Goal: Transaction & Acquisition: Purchase product/service

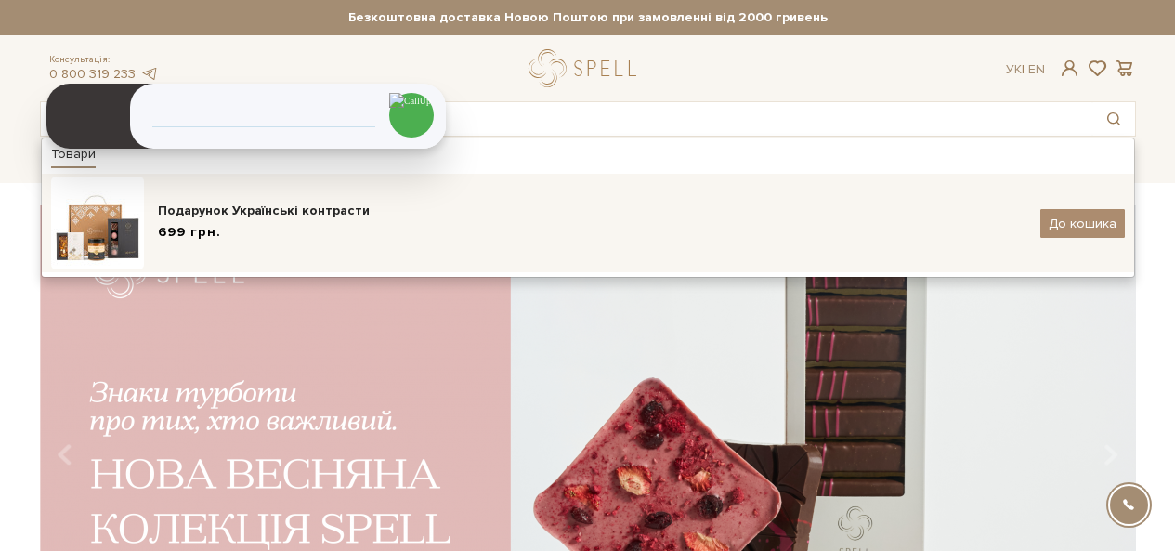
type input "українські"
click at [191, 209] on div "Подарунок Українські контрасти" at bounding box center [592, 211] width 869 height 19
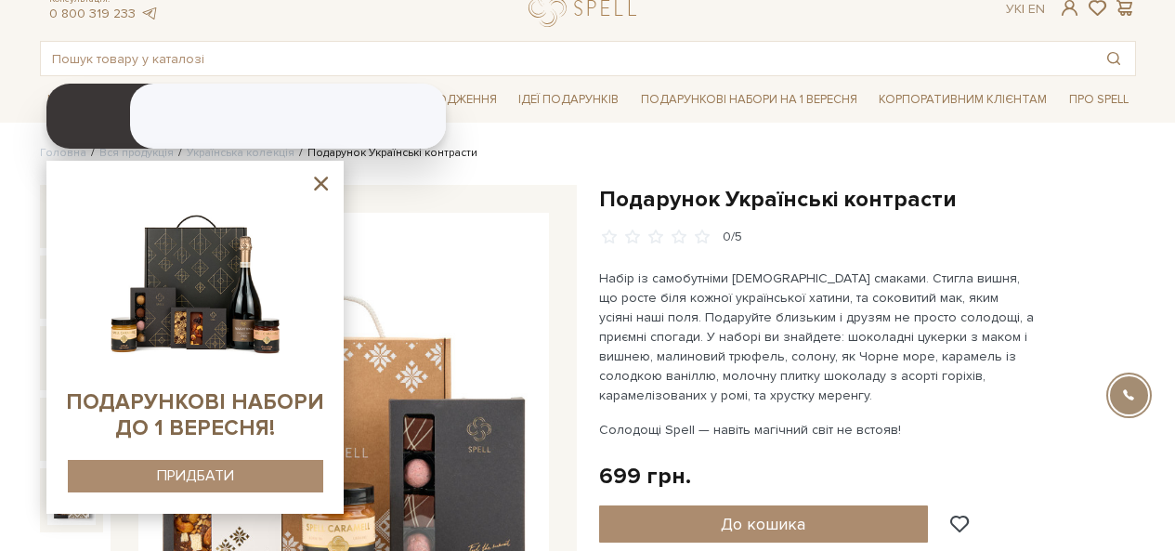
scroll to position [93, 0]
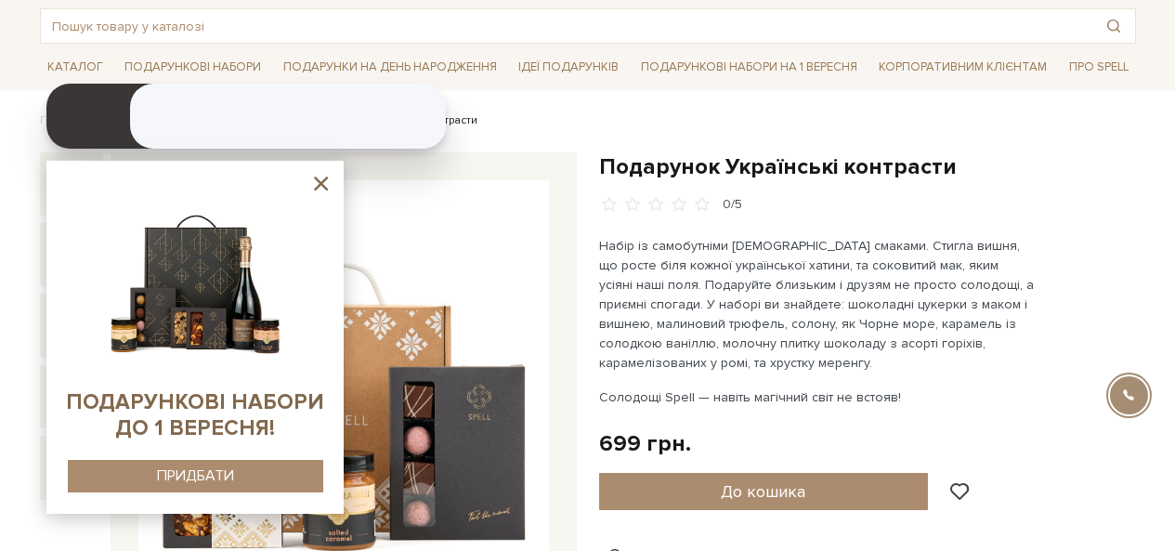
click at [321, 184] on icon at bounding box center [321, 184] width 14 height 14
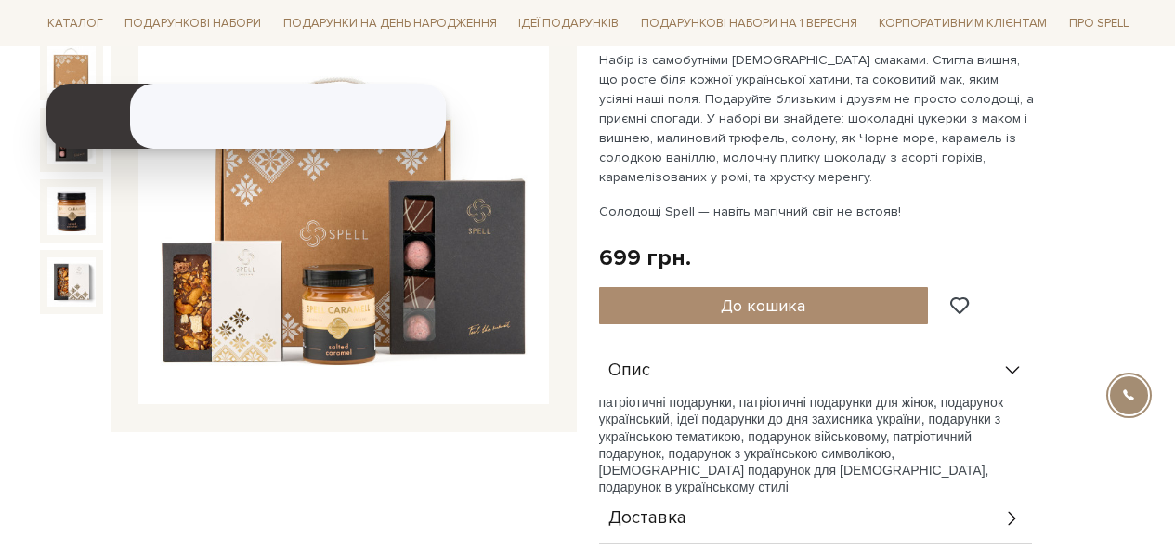
scroll to position [0, 0]
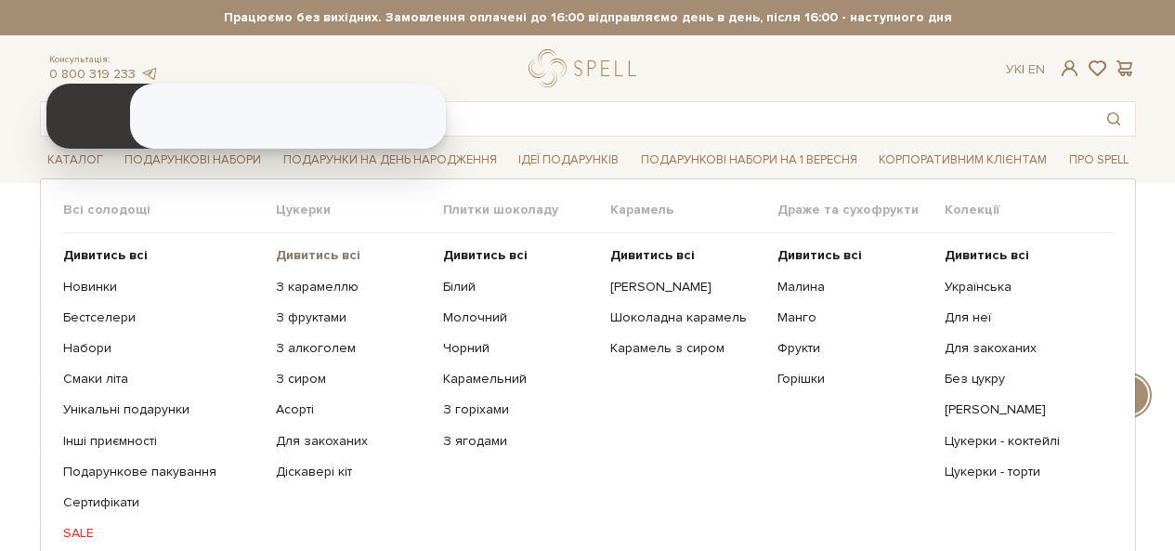
click at [295, 248] on b "Дивитись всі" at bounding box center [318, 255] width 85 height 16
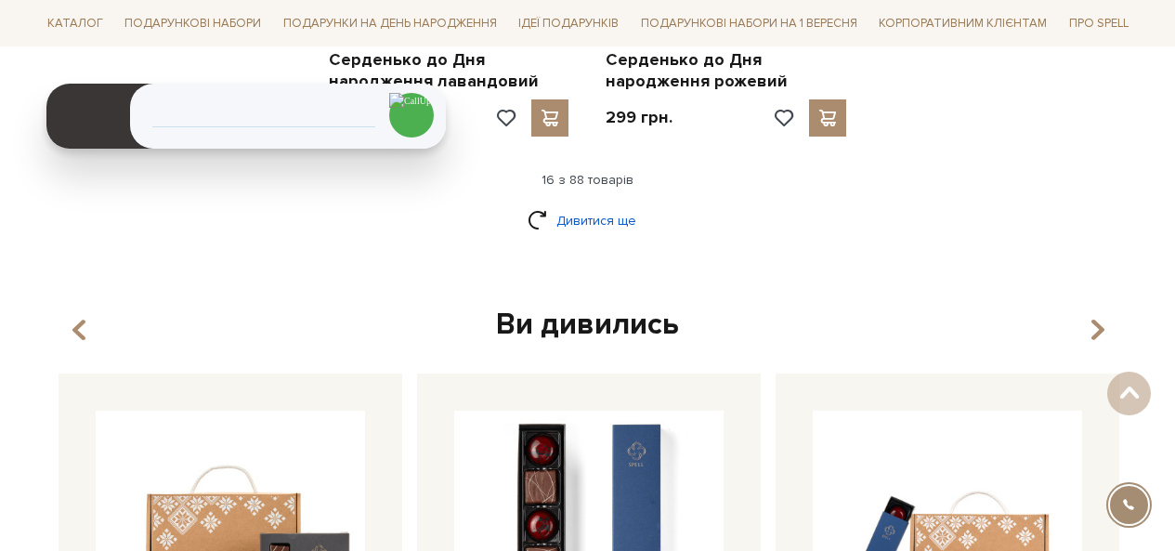
scroll to position [2601, 0]
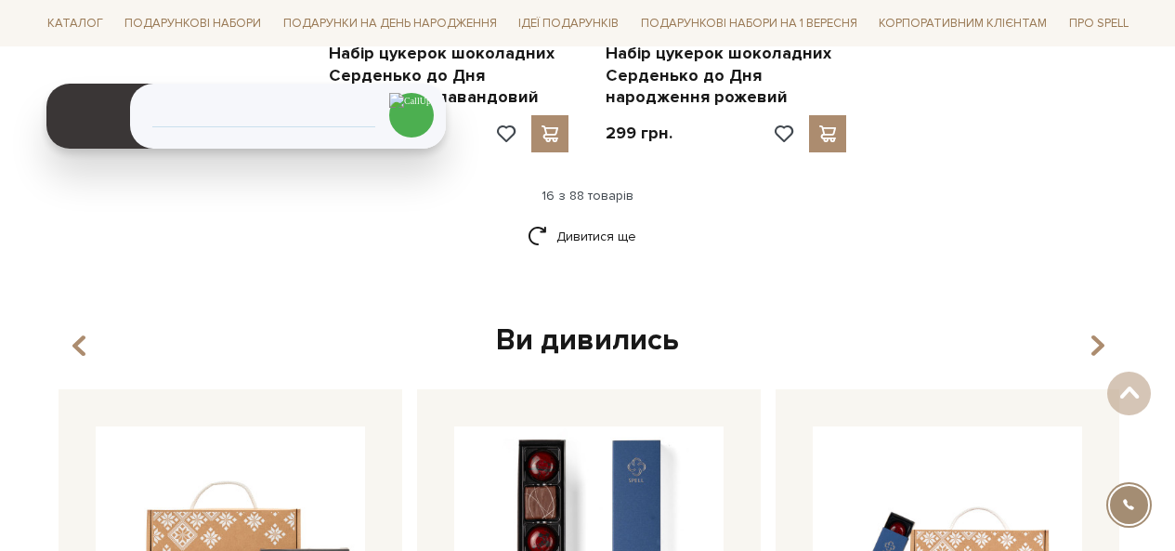
click at [585, 259] on div "Дивитися ще" at bounding box center [588, 247] width 1111 height 55
click at [585, 251] on link "Дивитися ще" at bounding box center [588, 236] width 121 height 33
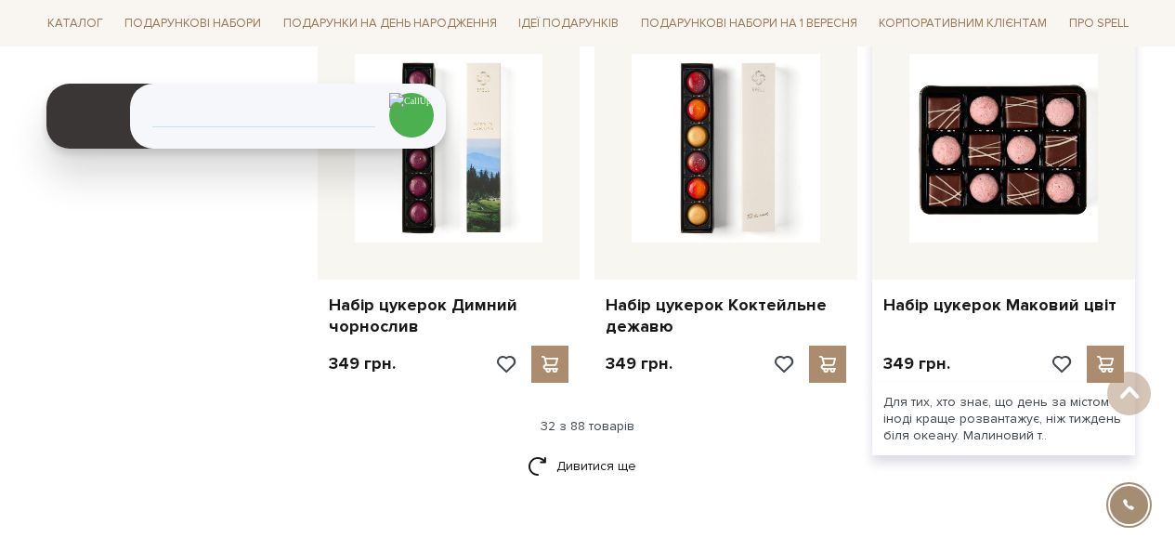
scroll to position [4367, 0]
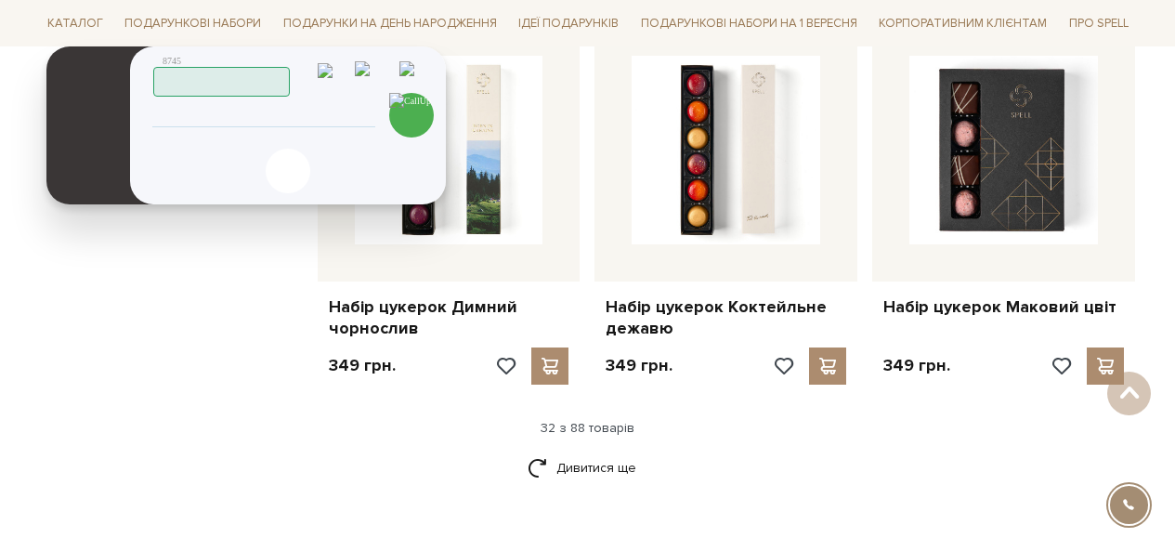
click at [242, 104] on div "Скопійовано в буфер обміну 1 2 ABC 3 DEF 4 GHI 5 JKL 6 MNO 7 PQRS 8 TUV 9 WXYZ …" at bounding box center [288, 125] width 316 height 158
click at [295, 127] on div "Скопійовано в буфер обміну 1 2 ABC 3 DEF 4 GHI 5 JKL 6 MNO 7 PQRS 8 TUV 9 WXYZ …" at bounding box center [288, 125] width 316 height 158
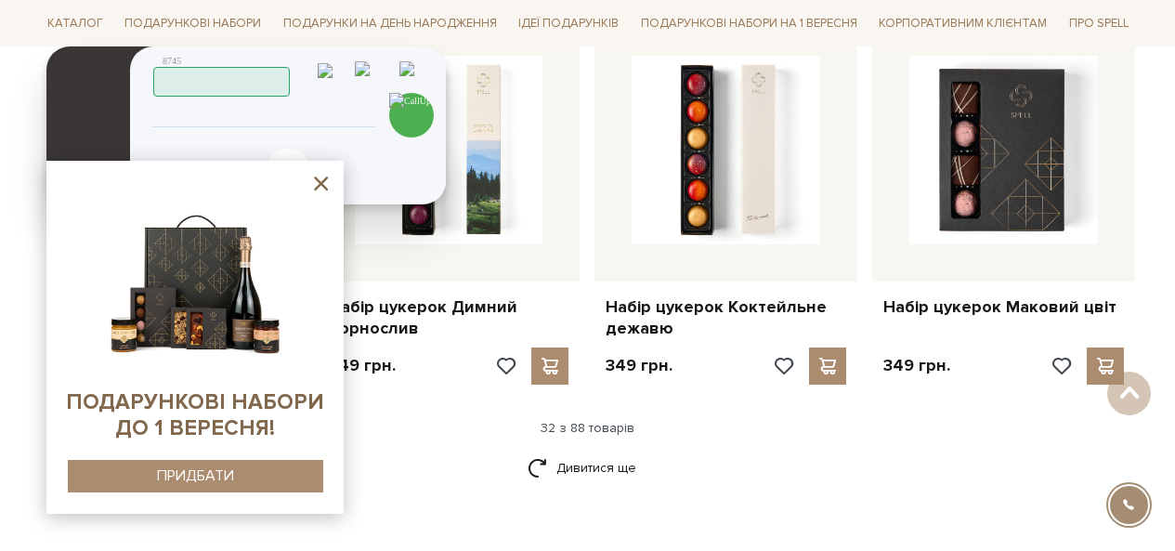
click at [301, 117] on input "tel" at bounding box center [264, 116] width 190 height 22
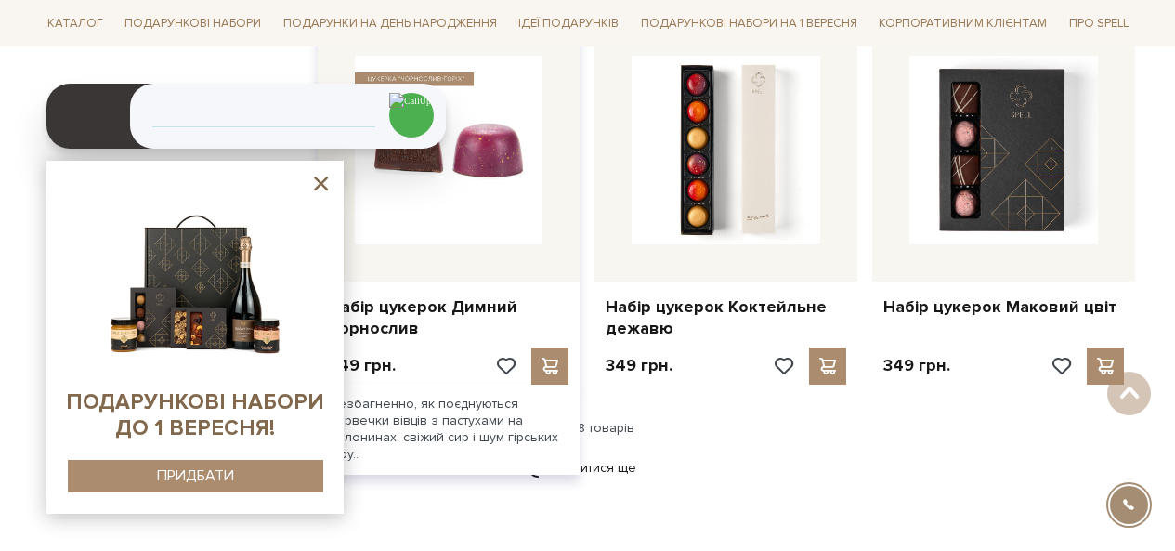
type input "380973272583"
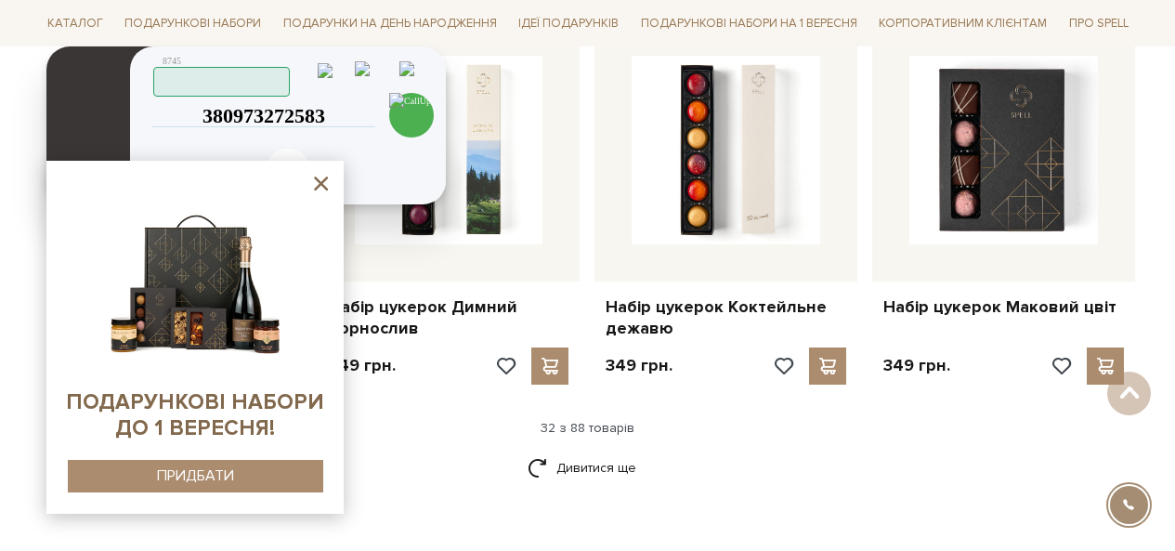
click at [412, 114] on img at bounding box center [411, 115] width 45 height 45
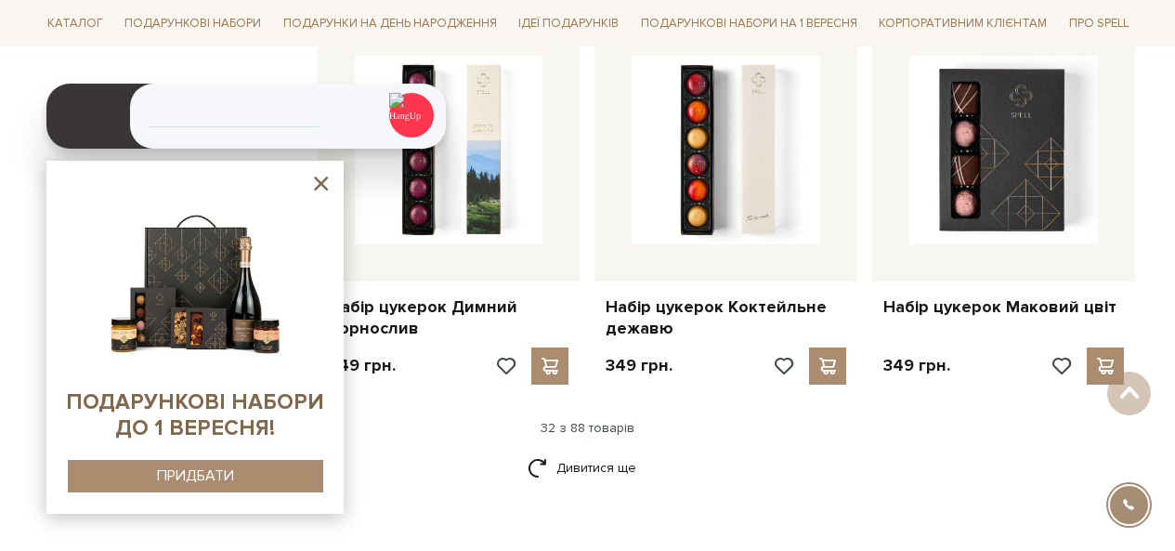
click at [315, 185] on icon at bounding box center [320, 183] width 23 height 23
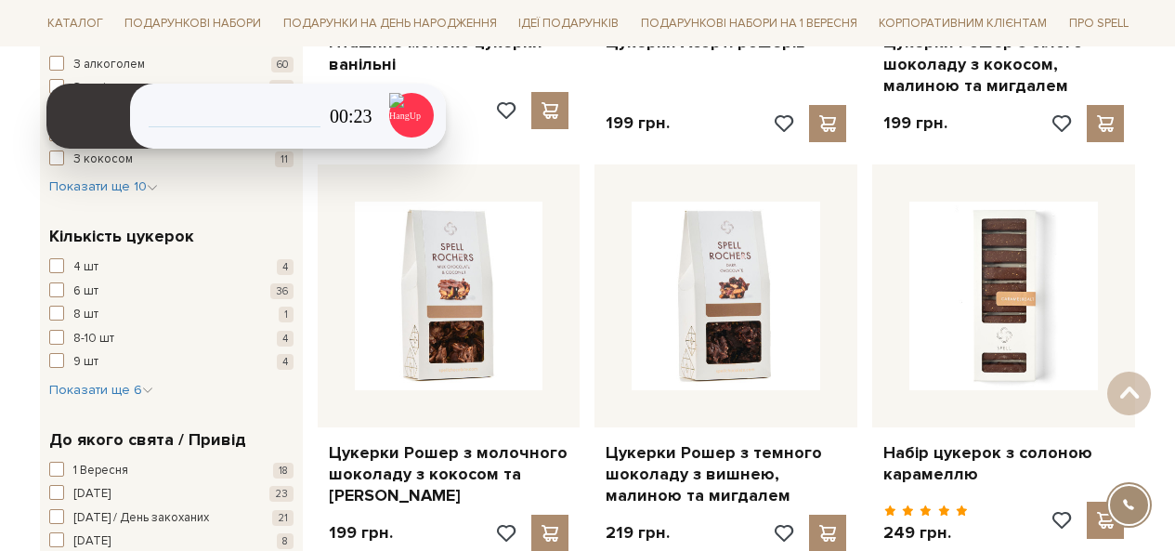
scroll to position [0, 0]
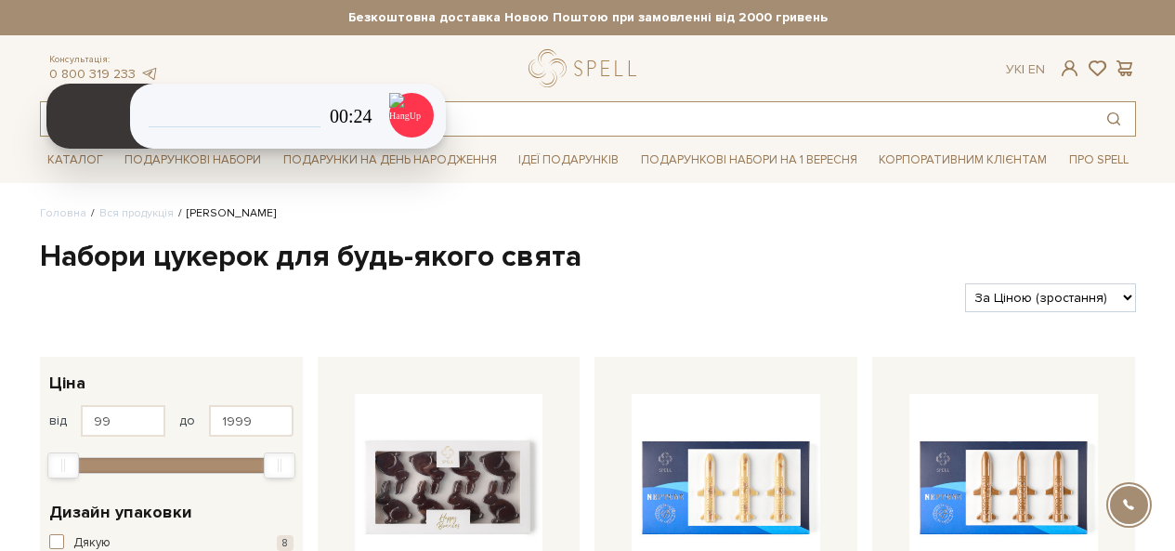
click at [515, 111] on input "text" at bounding box center [567, 118] width 1052 height 33
type input "солодке привітання"
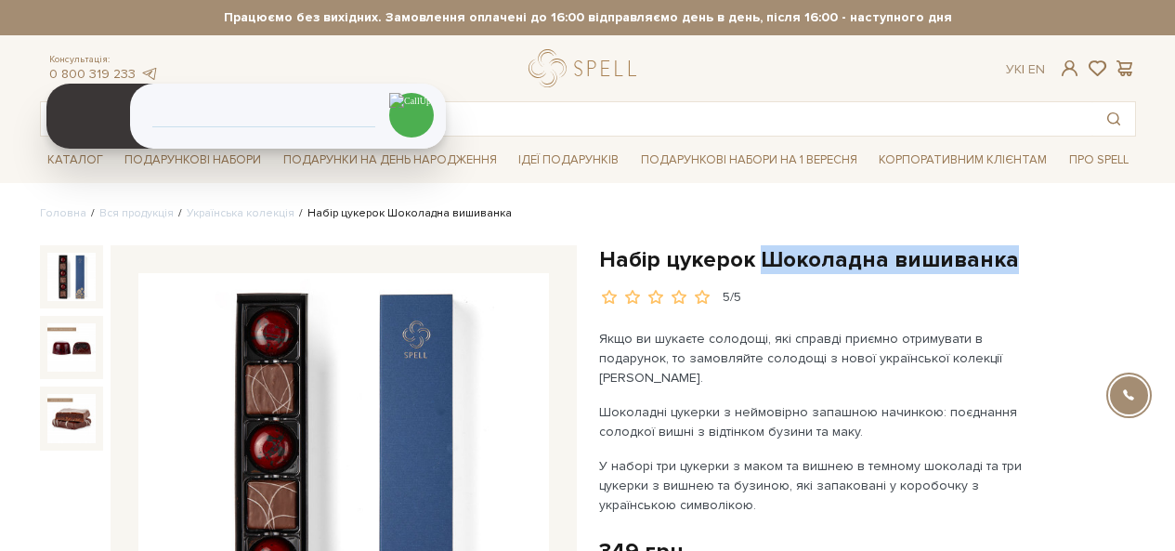
click at [762, 267] on h1 "Набір цукерок Шоколадна вишиванка" at bounding box center [867, 259] width 537 height 29
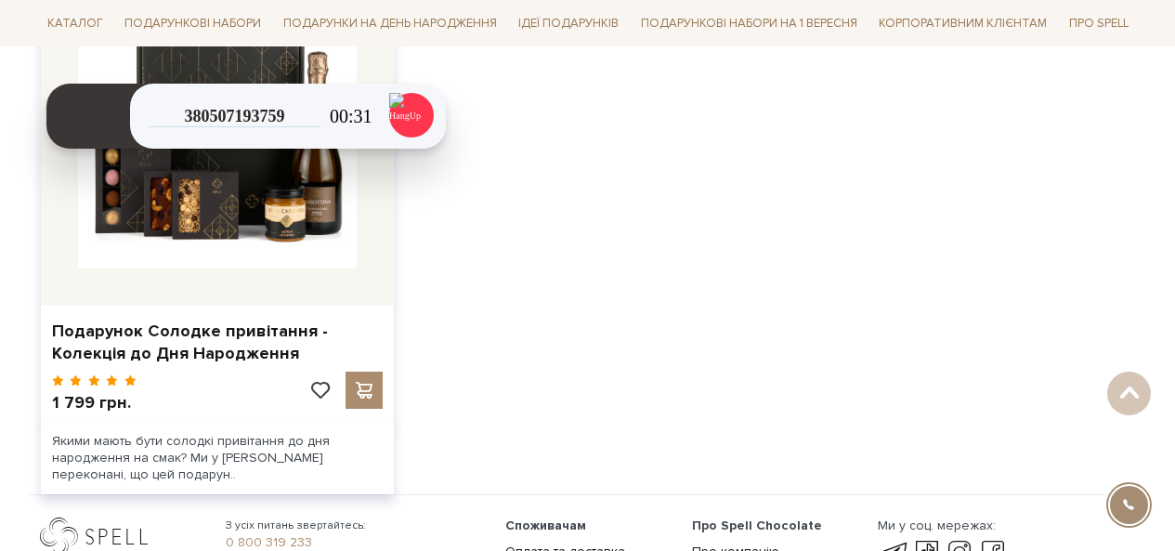
scroll to position [465, 0]
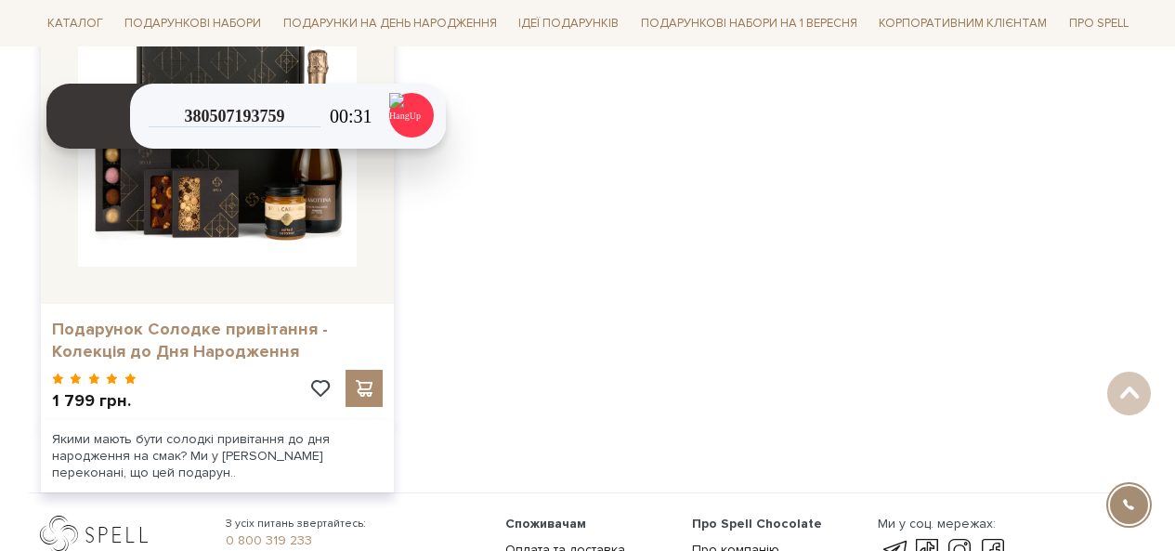
click at [207, 342] on link "Подарунок Солодке привітання - Колекція до Дня Народження" at bounding box center [217, 341] width 331 height 44
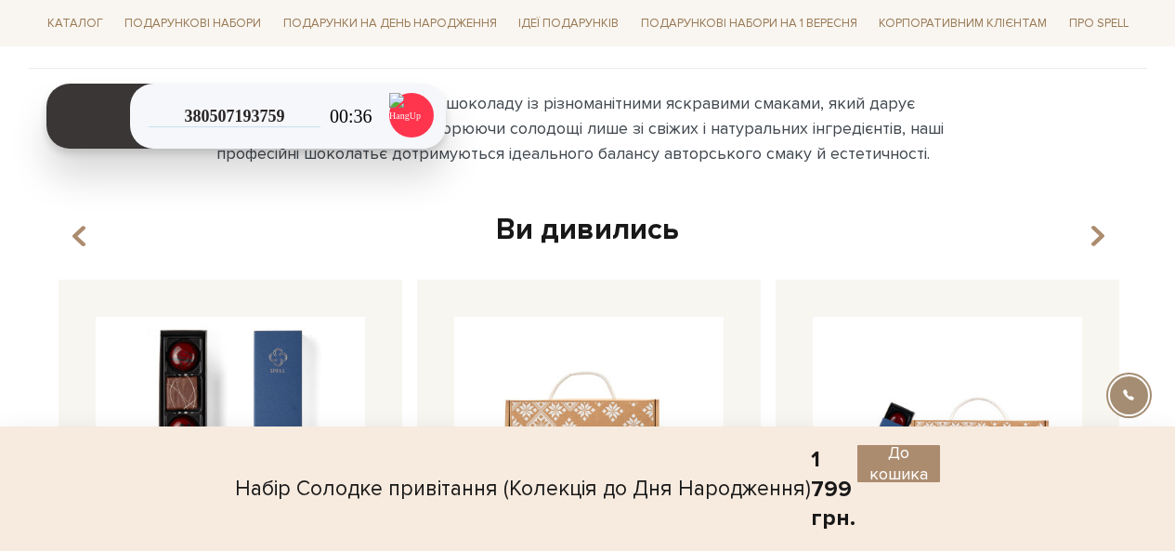
scroll to position [743, 0]
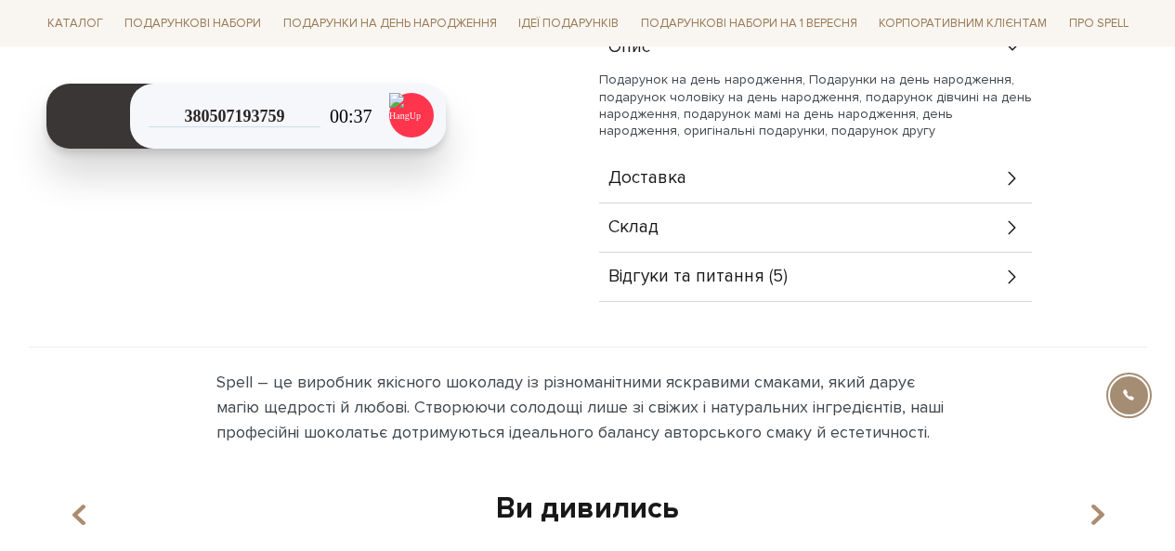
click at [990, 286] on div "Відгуки та питання (5)" at bounding box center [815, 277] width 433 height 48
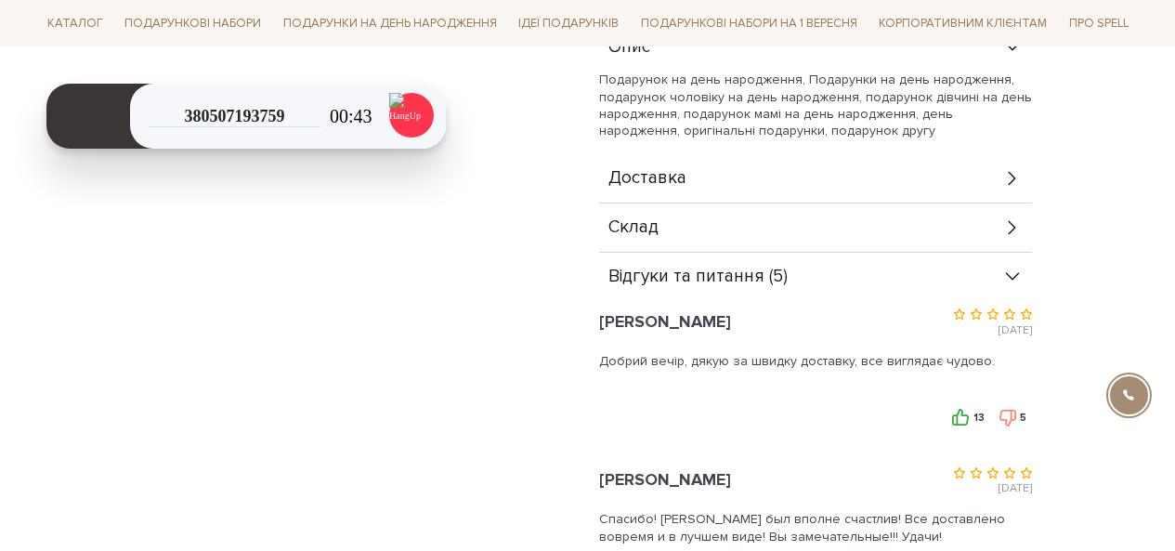
click at [799, 216] on div "Склад" at bounding box center [815, 227] width 433 height 48
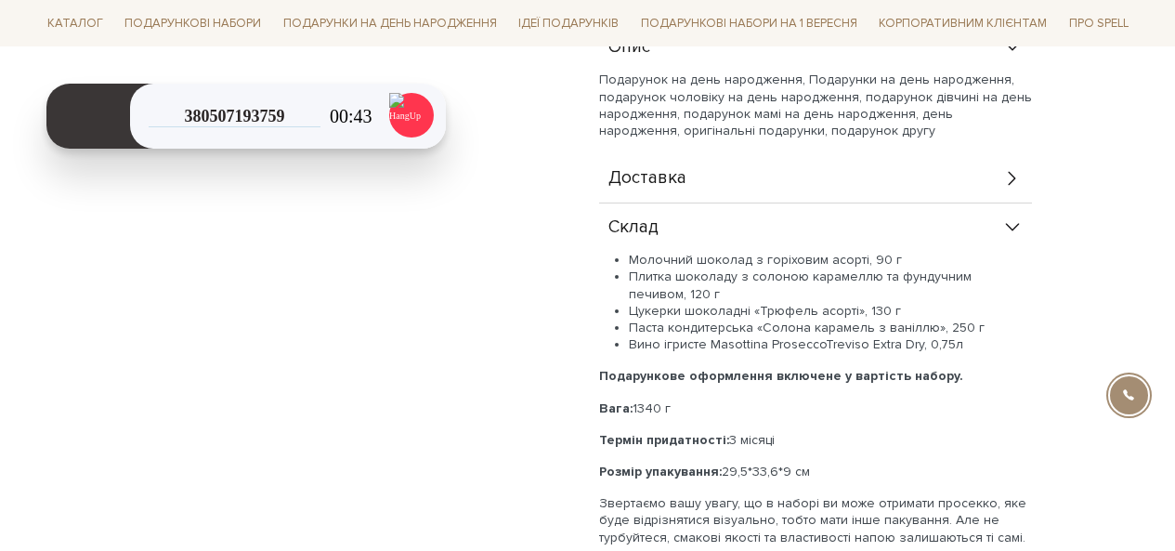
click at [798, 178] on div "Доставка" at bounding box center [815, 178] width 433 height 48
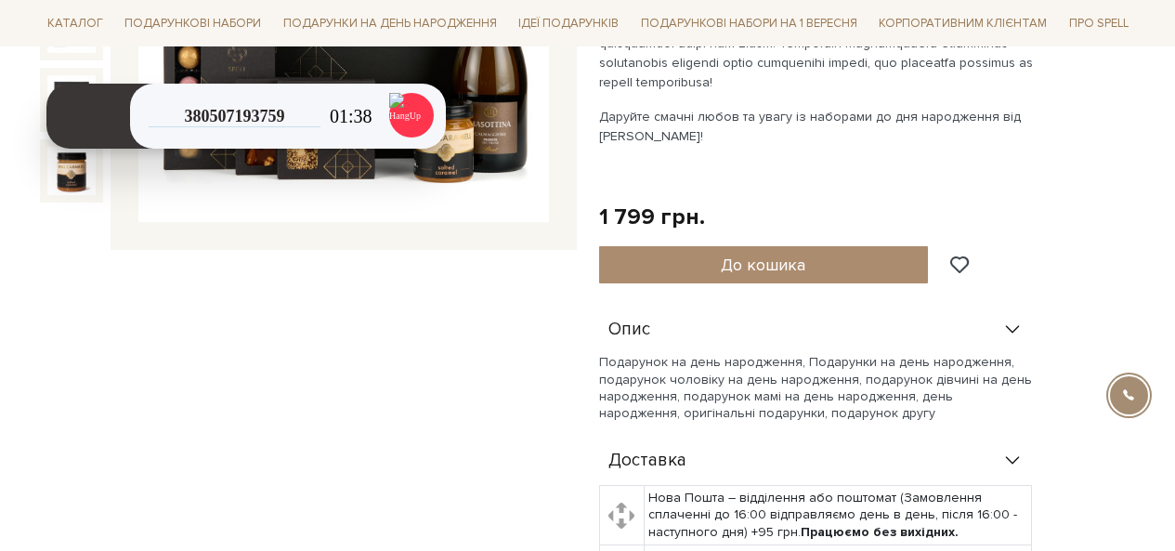
scroll to position [372, 0]
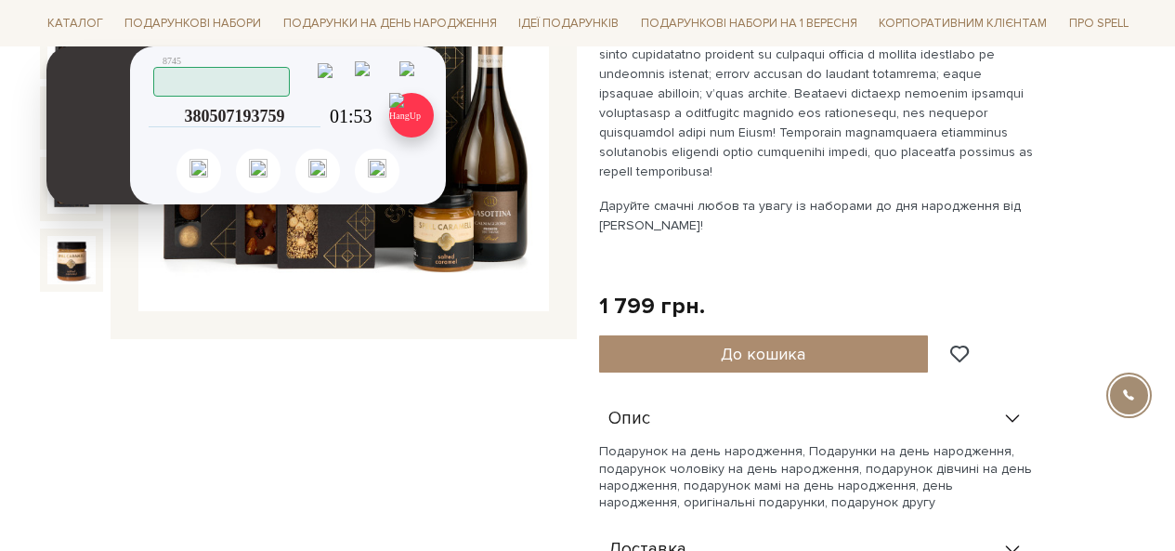
click at [409, 114] on img at bounding box center [411, 115] width 45 height 45
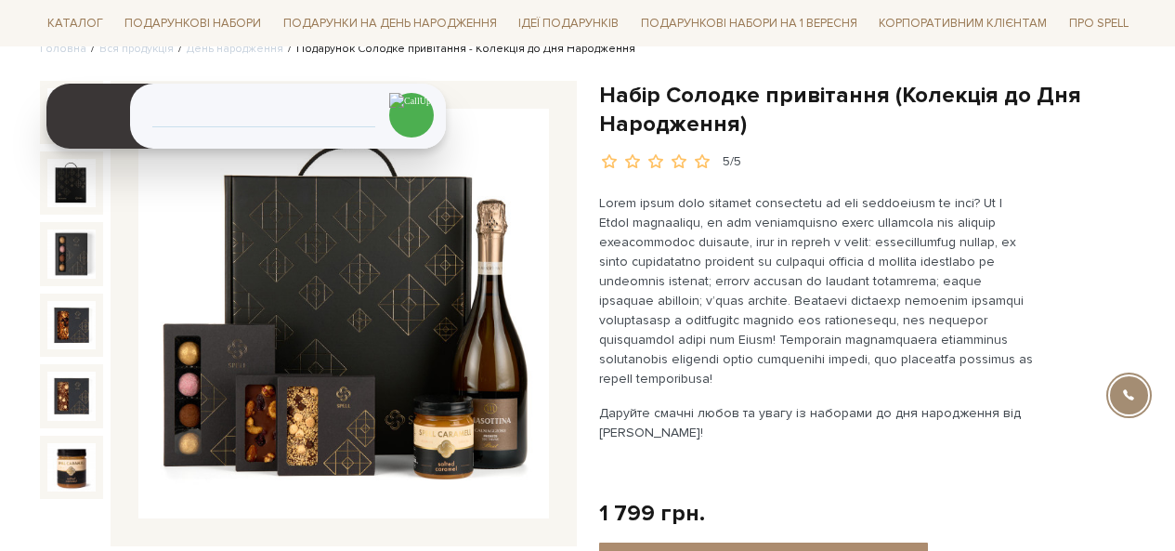
scroll to position [0, 0]
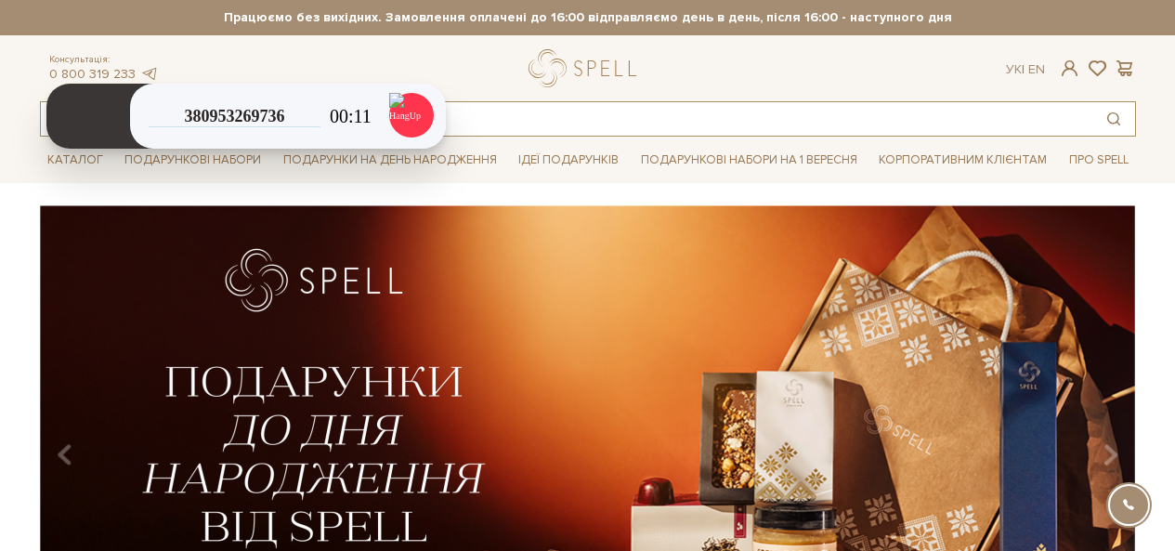
click at [502, 121] on input "text" at bounding box center [567, 118] width 1052 height 33
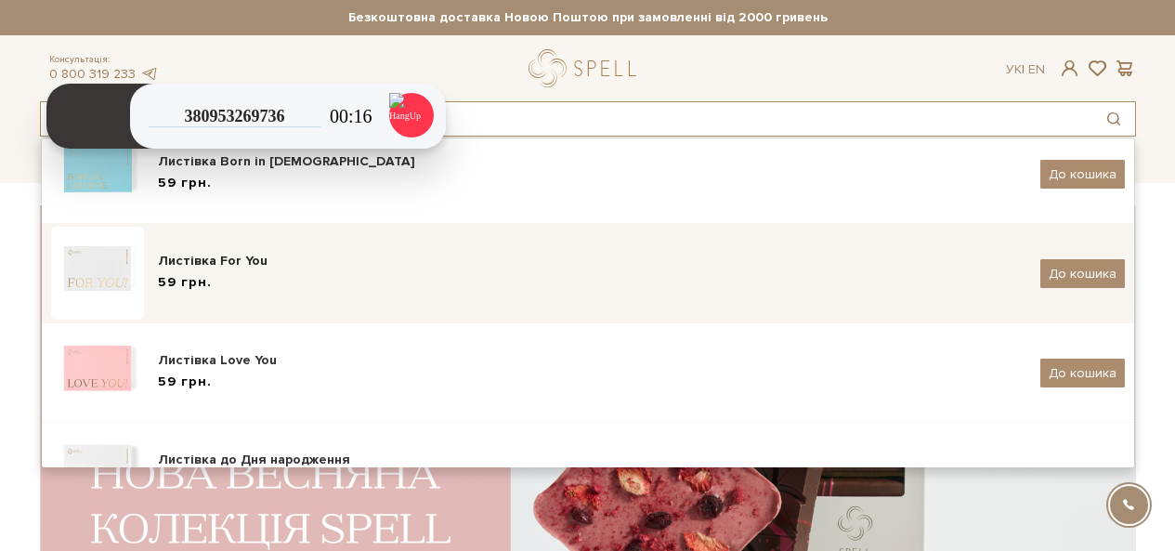
scroll to position [186, 0]
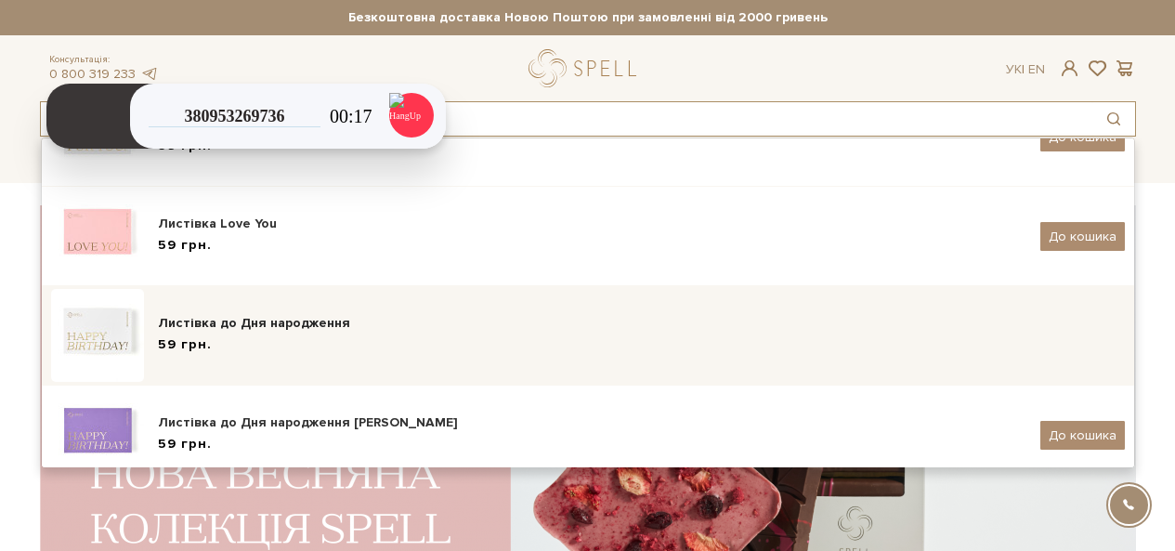
type input "листівка"
click at [187, 351] on span "59 грн." at bounding box center [185, 345] width 54 height 20
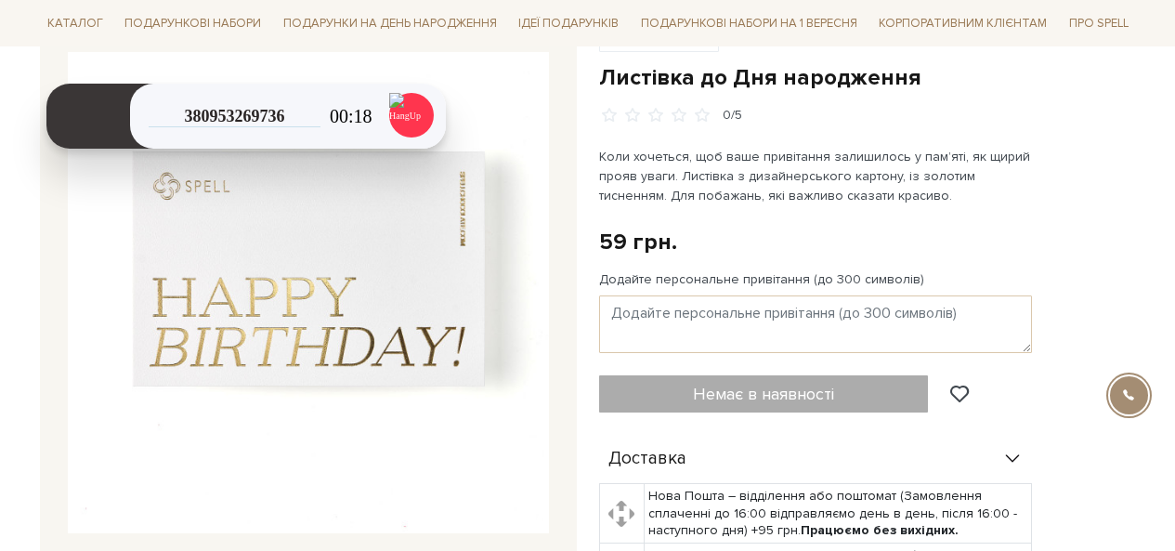
scroll to position [372, 0]
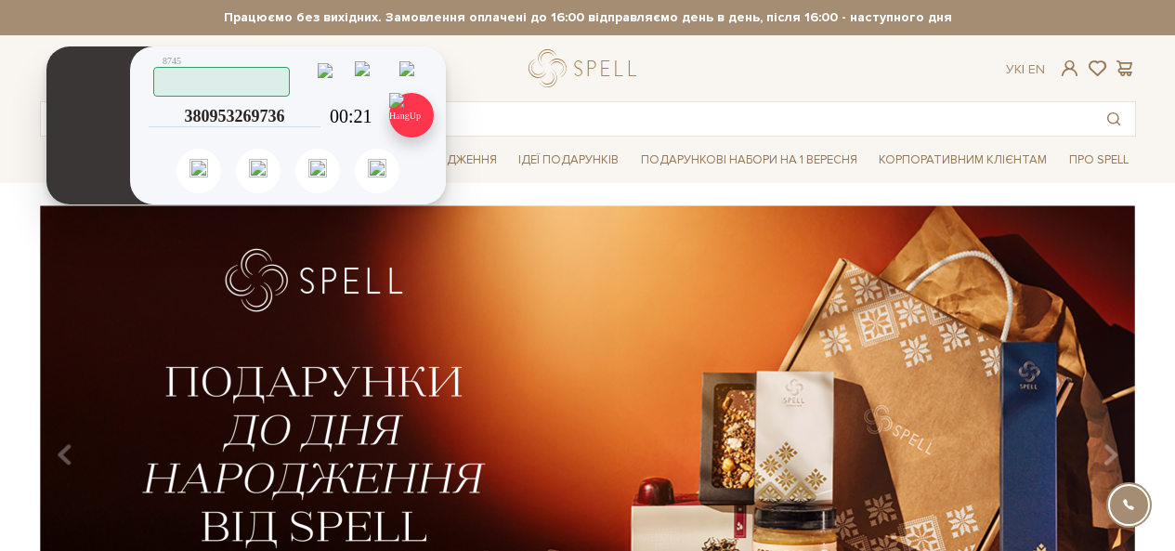
click at [409, 115] on img at bounding box center [411, 115] width 45 height 45
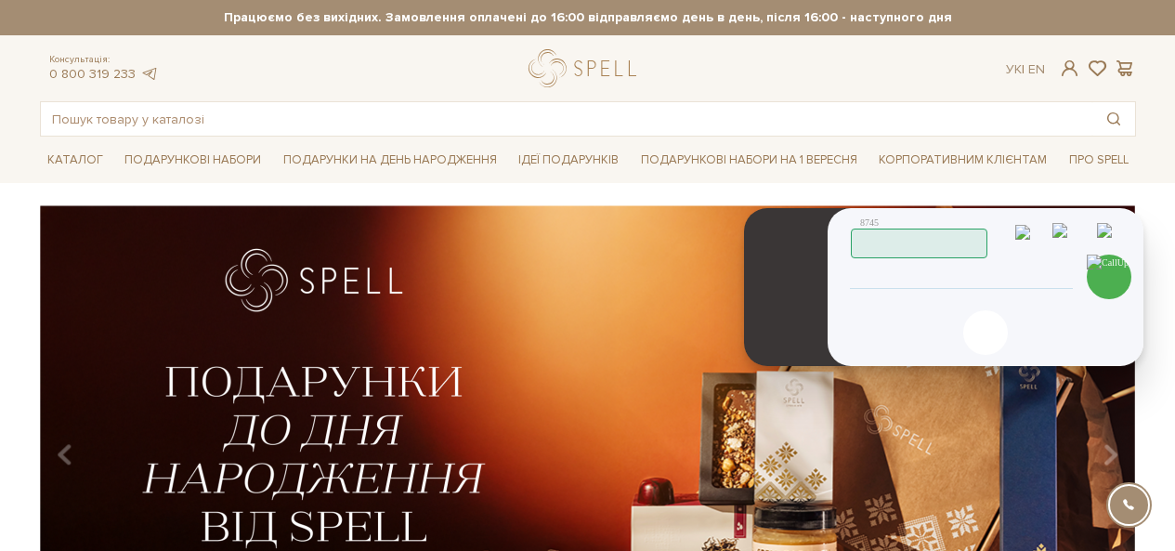
drag, startPoint x: 76, startPoint y: 184, endPoint x: 775, endPoint y: 347, distance: 717.3
click at [775, 347] on header at bounding box center [797, 287] width 107 height 158
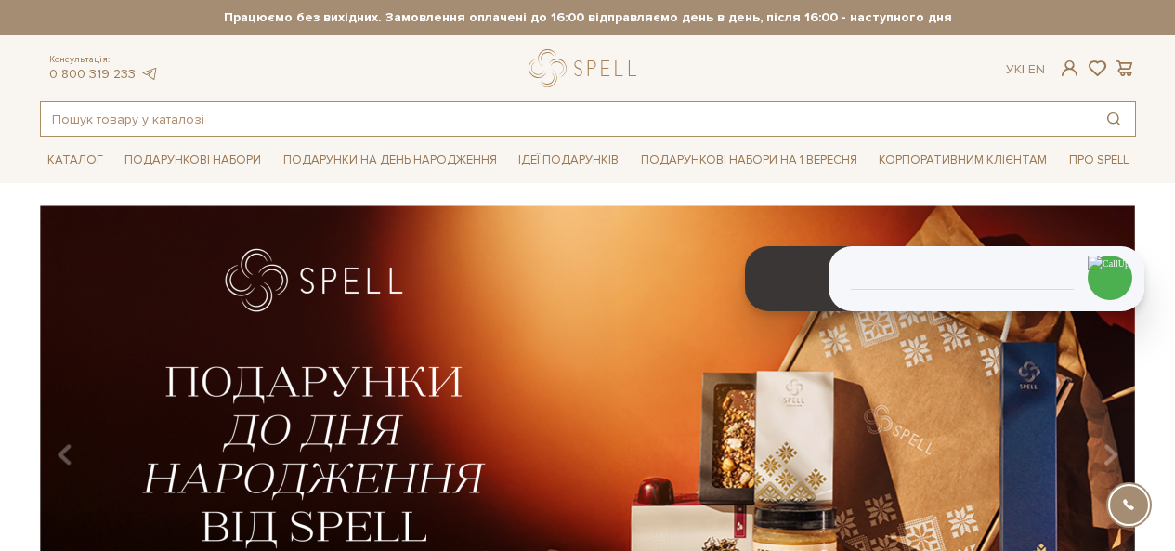
click at [137, 116] on input "text" at bounding box center [567, 118] width 1052 height 33
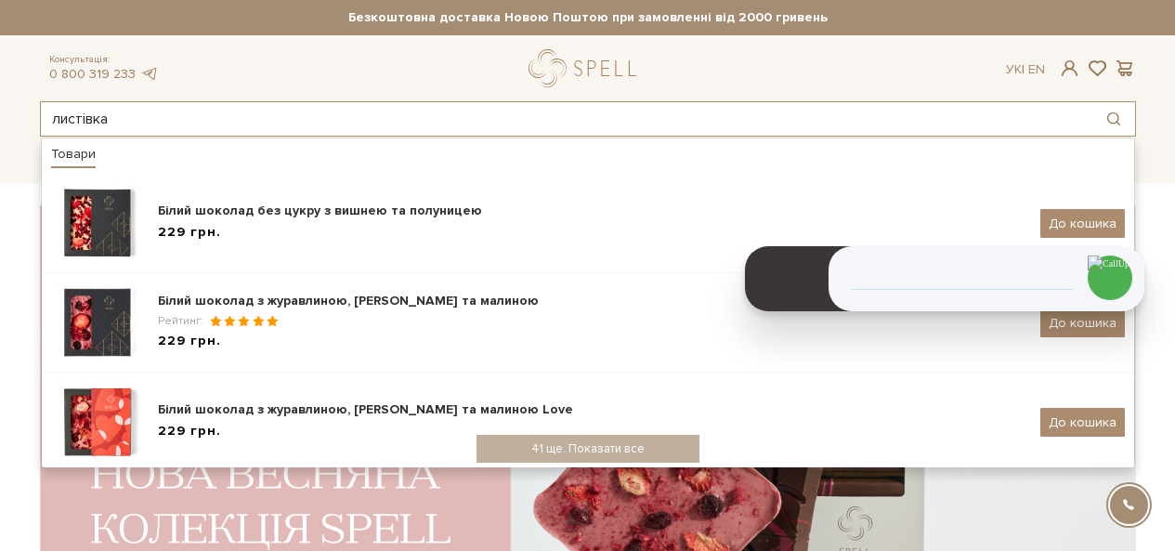
type input "листівка"
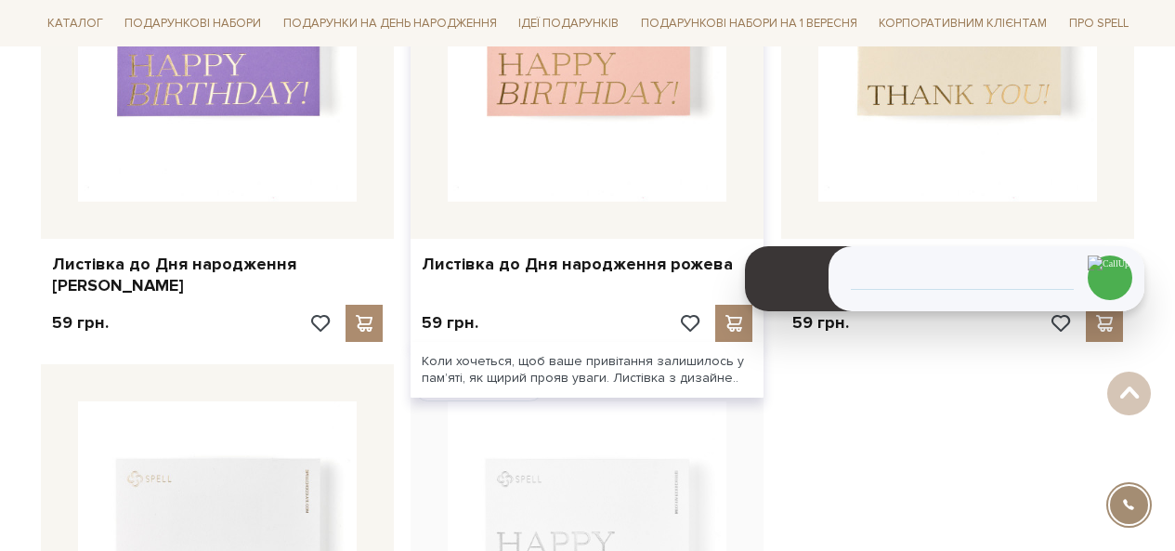
scroll to position [836, 0]
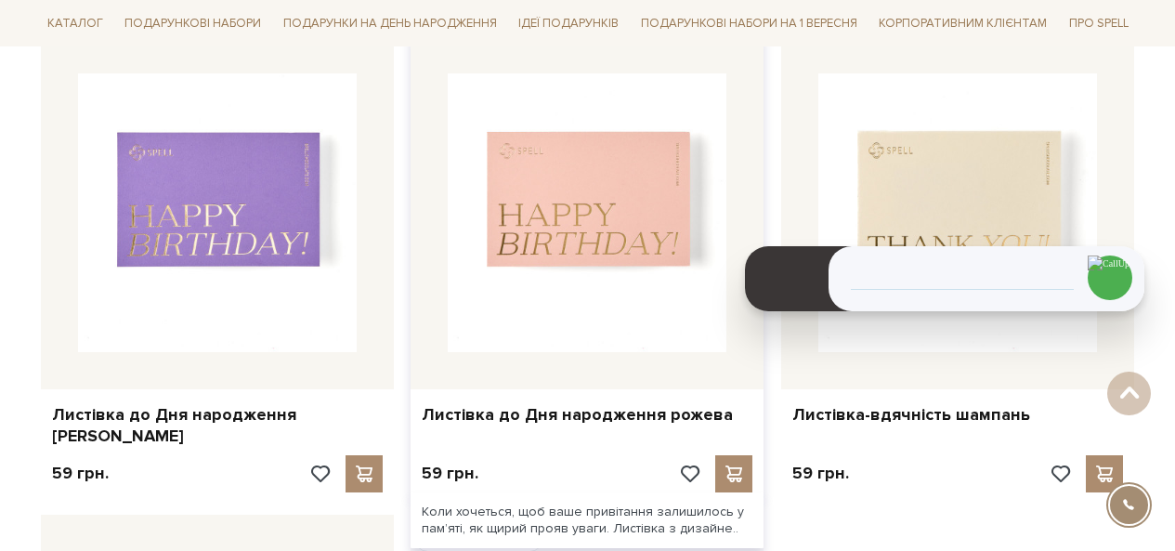
click at [543, 268] on img at bounding box center [587, 212] width 279 height 279
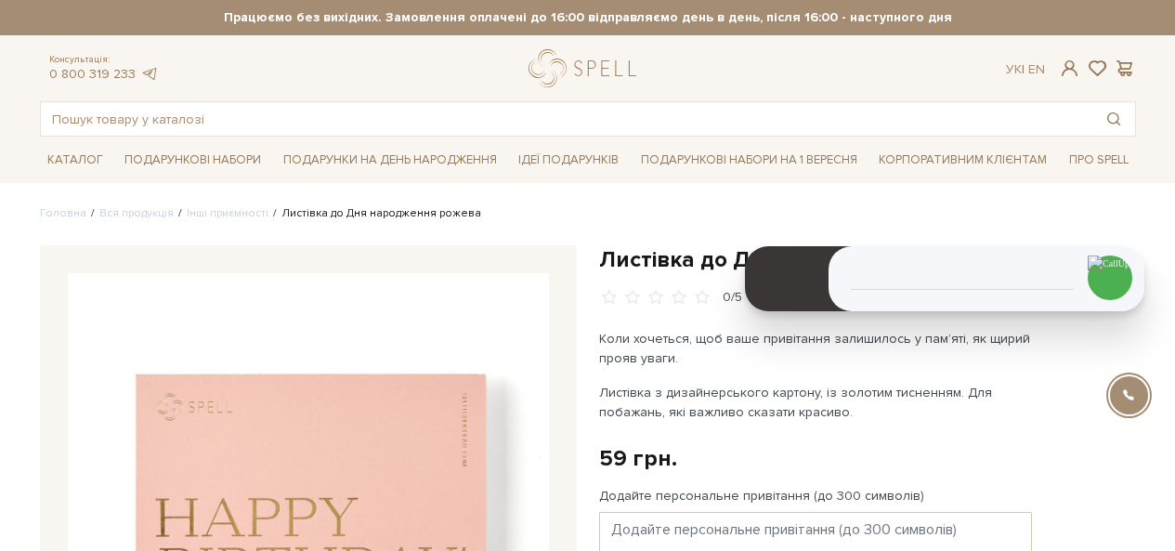
click at [696, 260] on h1 "Листівка до Дня народження рожева" at bounding box center [867, 259] width 537 height 29
